Goal: Understand process/instructions: Learn about a topic

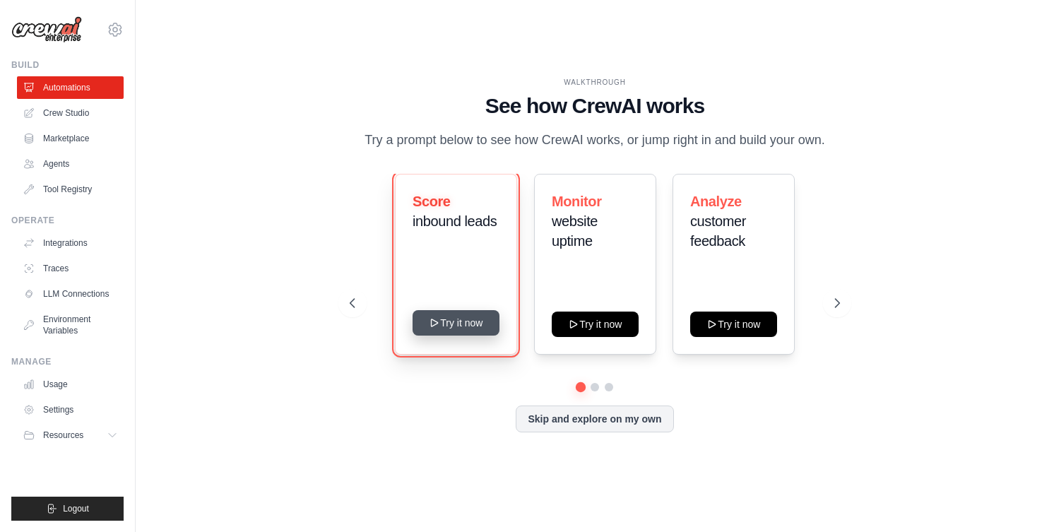
click at [456, 332] on button "Try it now" at bounding box center [456, 322] width 87 height 25
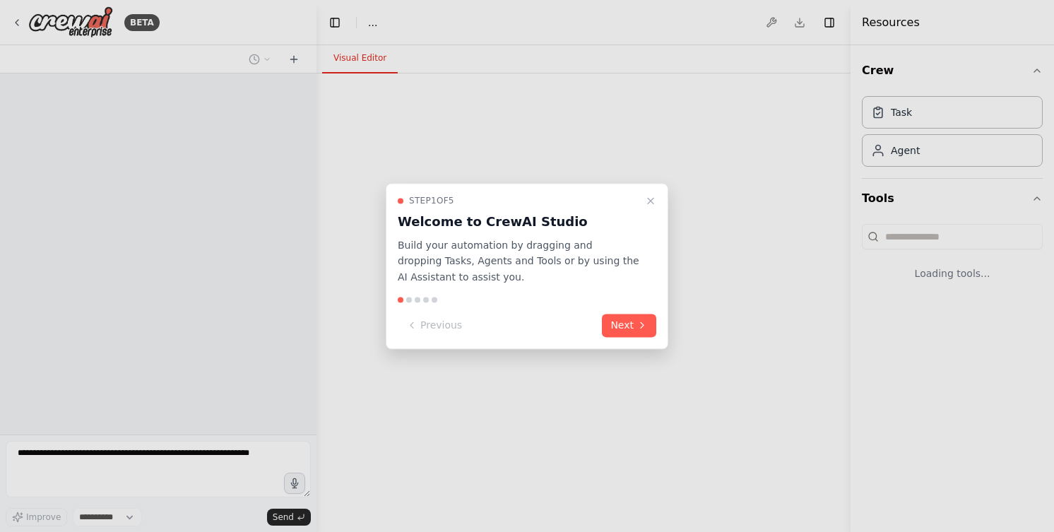
select select "****"
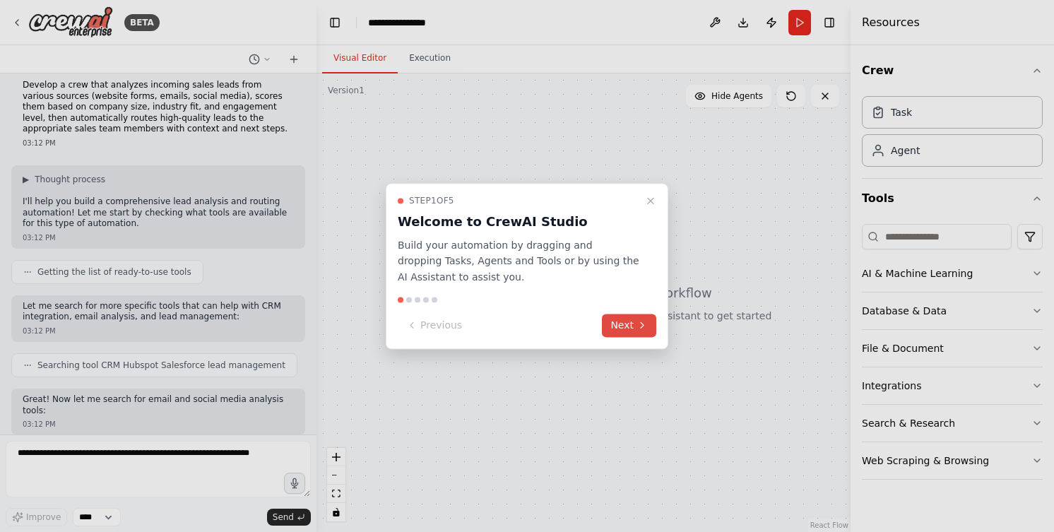
scroll to position [83, 0]
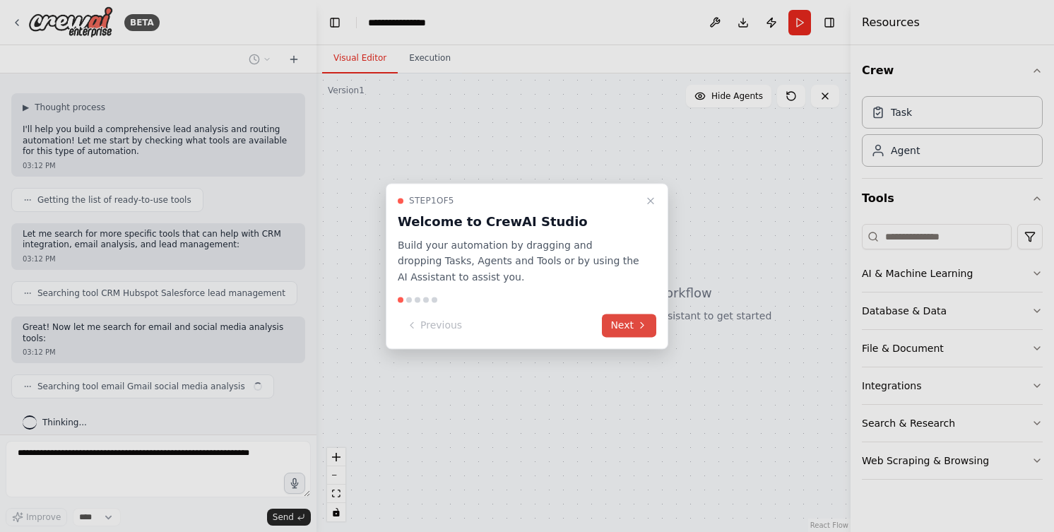
click at [632, 324] on button "Next" at bounding box center [629, 325] width 54 height 23
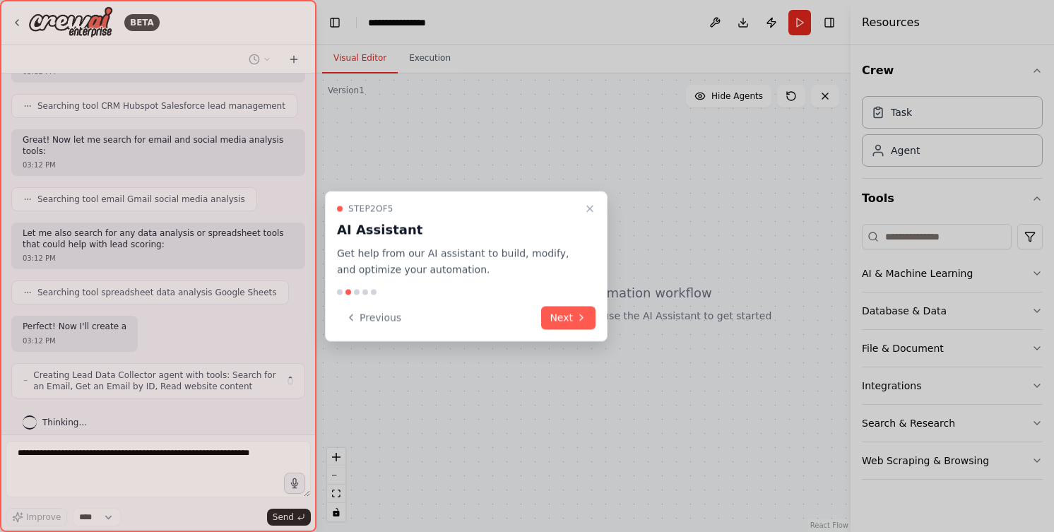
scroll to position [281, 0]
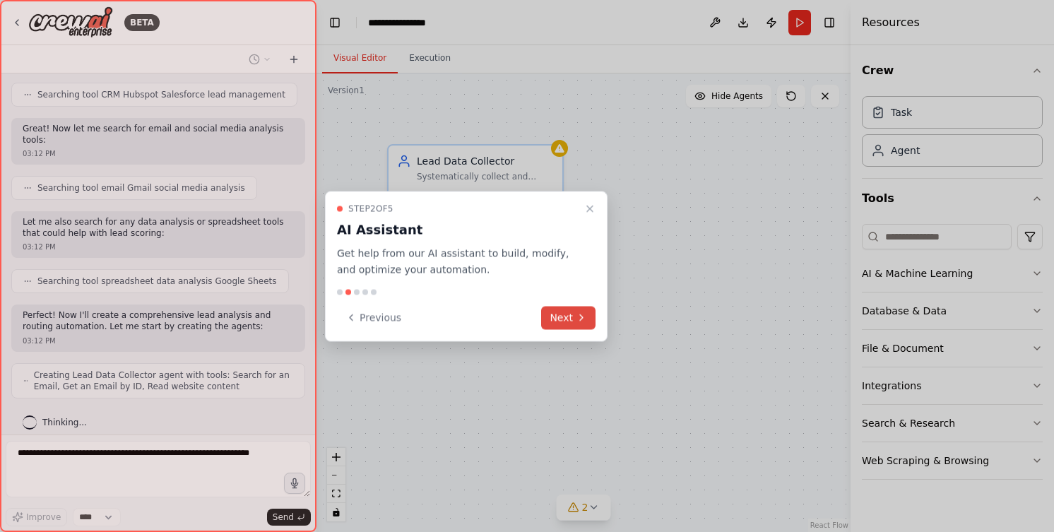
click at [583, 314] on icon at bounding box center [581, 317] width 11 height 11
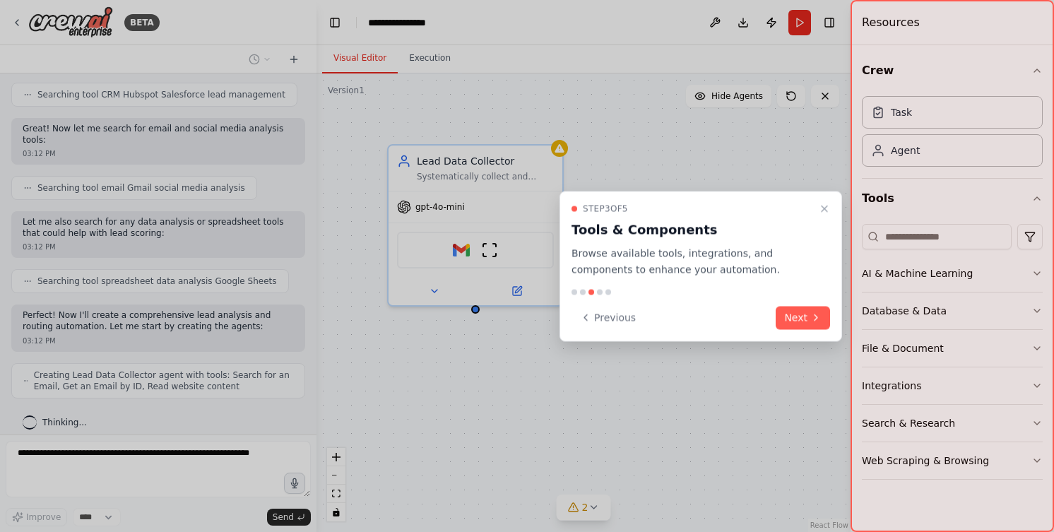
scroll to position [328, 0]
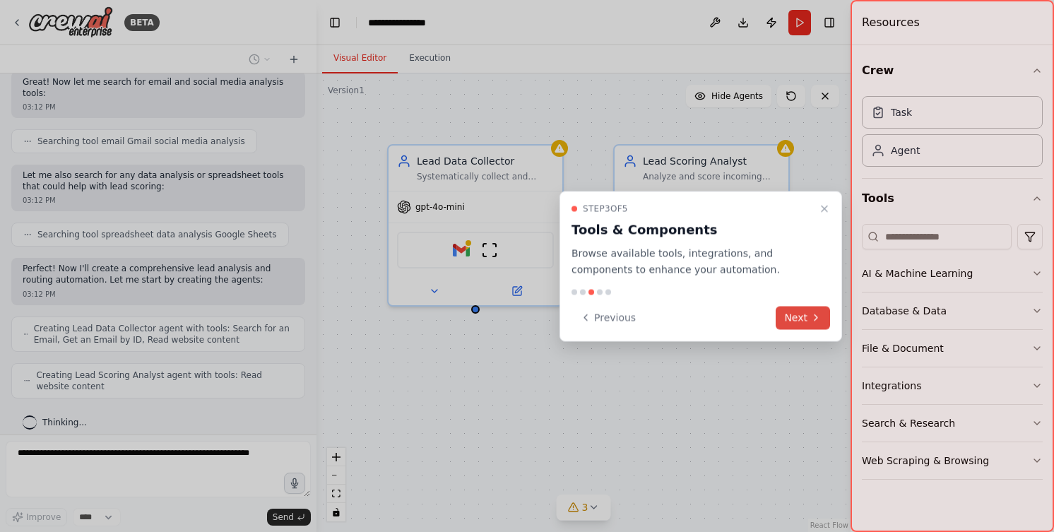
click at [799, 318] on button "Next" at bounding box center [803, 317] width 54 height 23
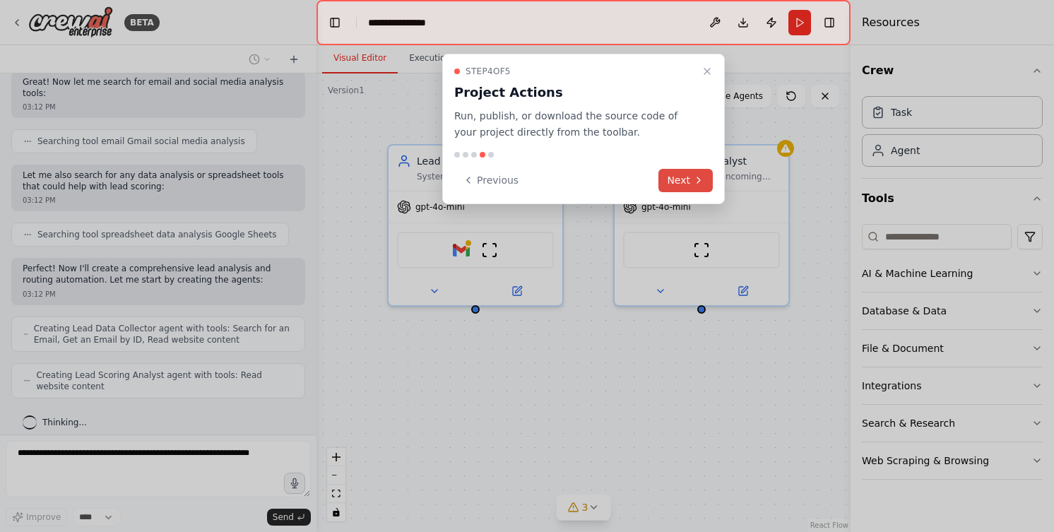
scroll to position [374, 0]
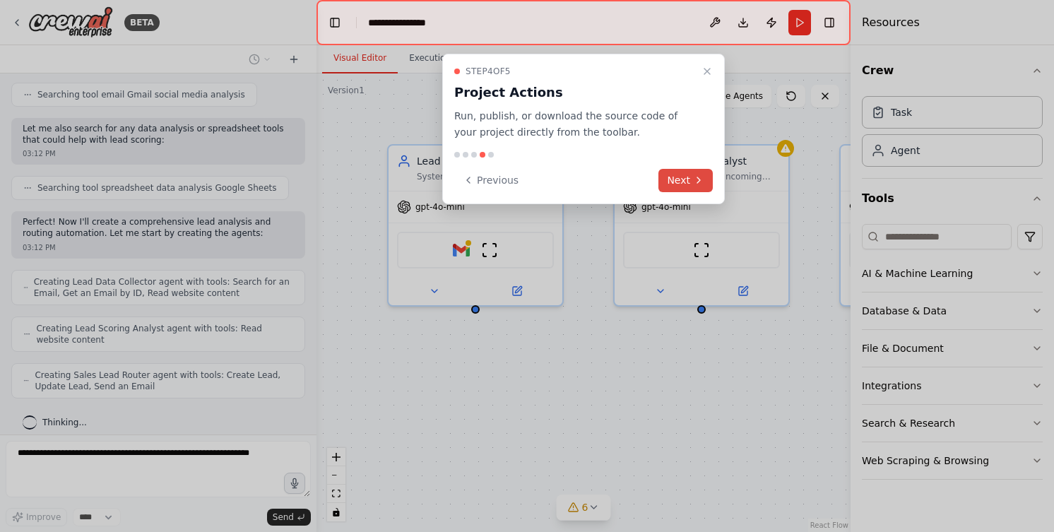
click at [687, 179] on button "Next" at bounding box center [685, 180] width 54 height 23
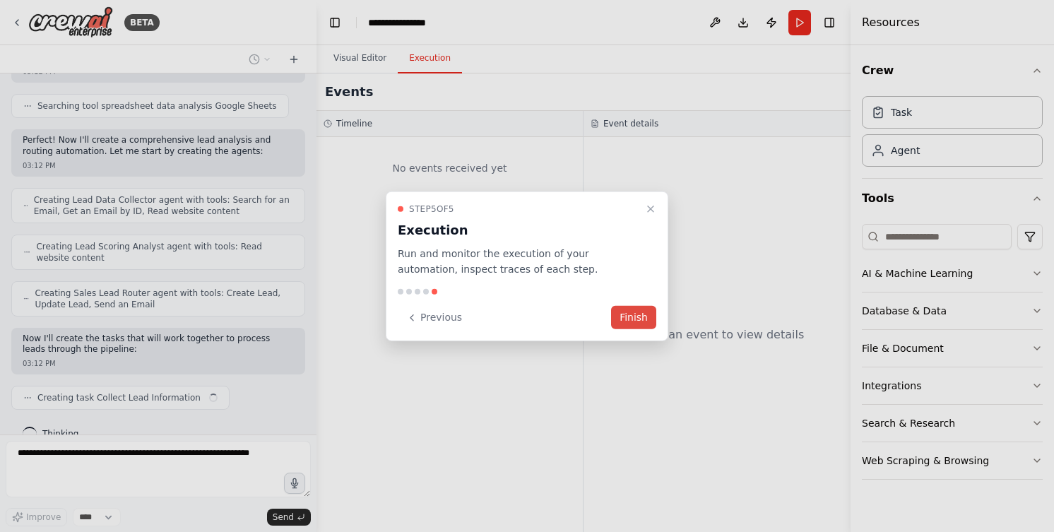
scroll to position [468, 0]
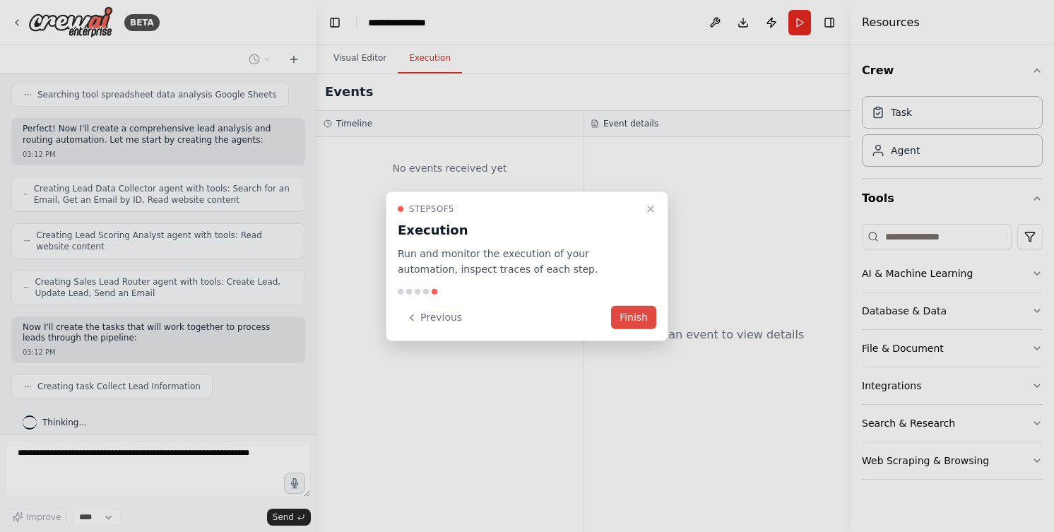
click at [634, 315] on button "Finish" at bounding box center [633, 317] width 45 height 23
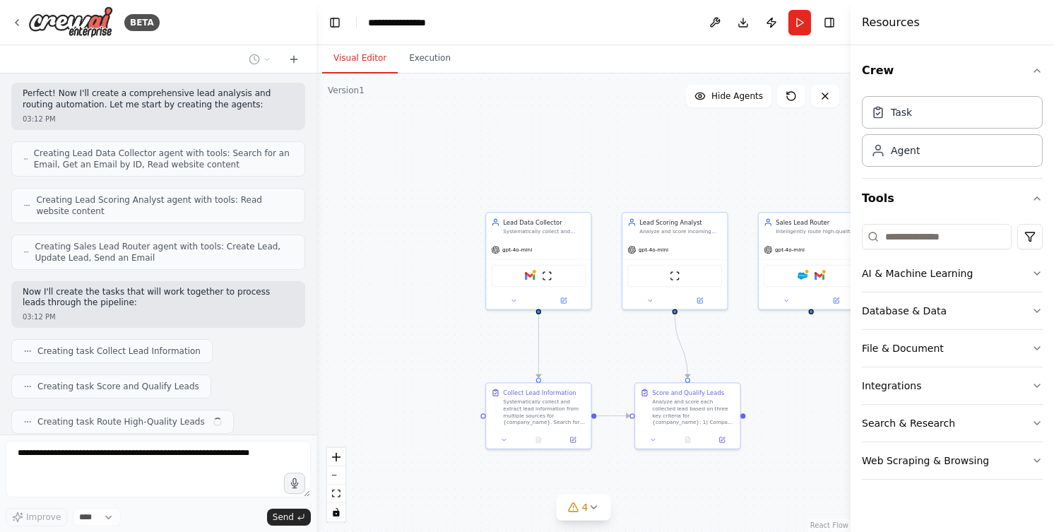
scroll to position [538, 0]
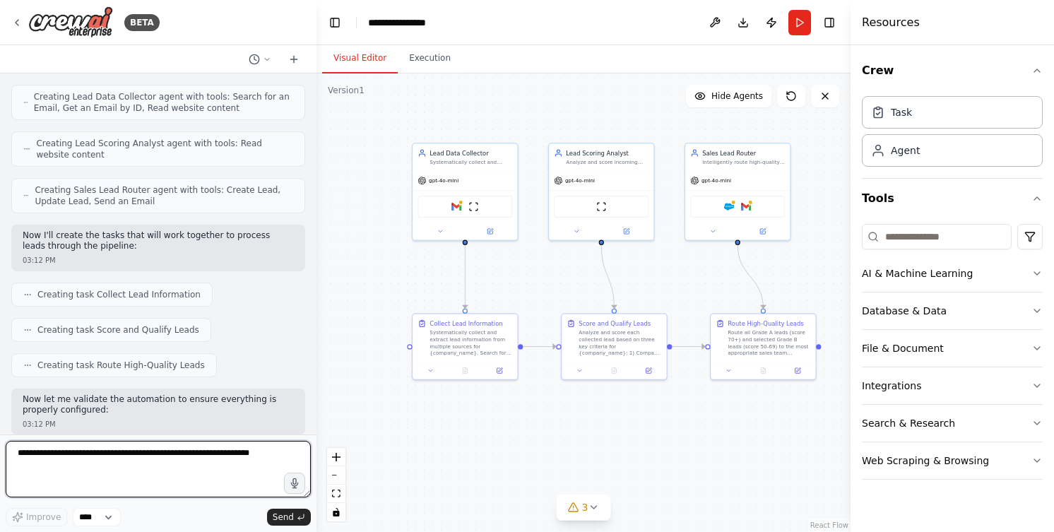
drag, startPoint x: 741, startPoint y: 231, endPoint x: 668, endPoint y: 162, distance: 100.9
click at [668, 162] on div ".deletable-edge-delete-btn { width: 20px; height: 20px; border: 0px solid #ffff…" at bounding box center [583, 302] width 534 height 458
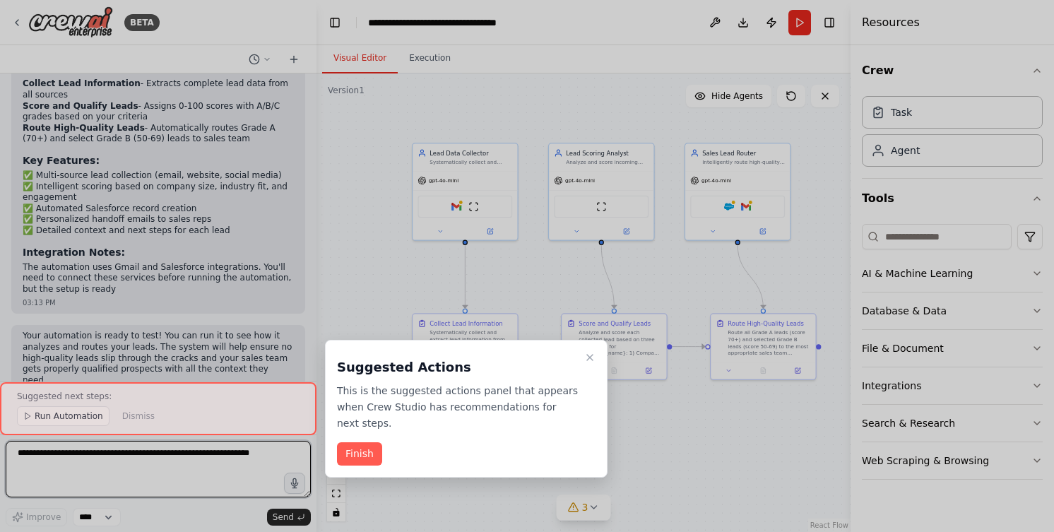
scroll to position [1224, 0]
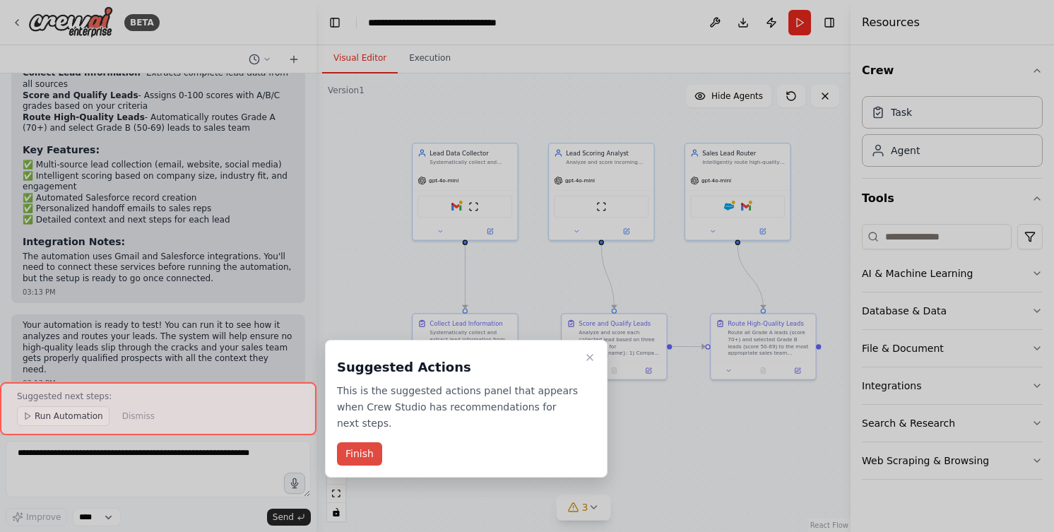
click at [369, 452] on button "Finish" at bounding box center [359, 453] width 45 height 23
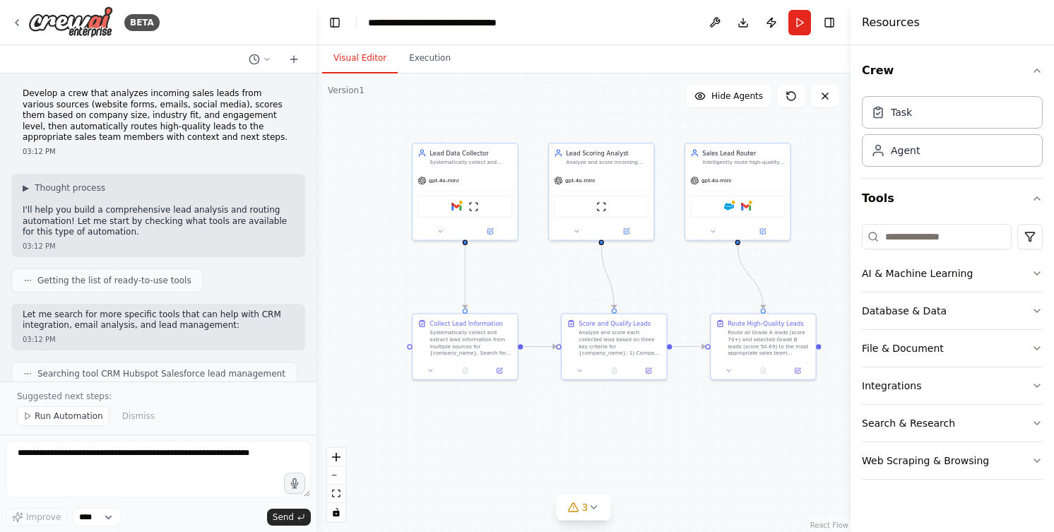
scroll to position [0, 0]
click at [26, 189] on span "▶" at bounding box center [26, 189] width 6 height 11
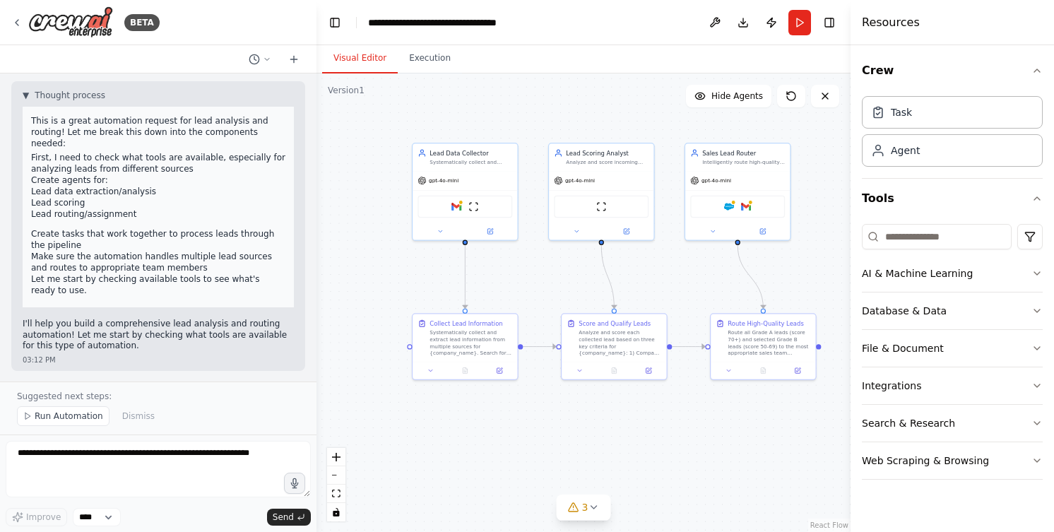
scroll to position [102, 0]
